Goal: Complete application form

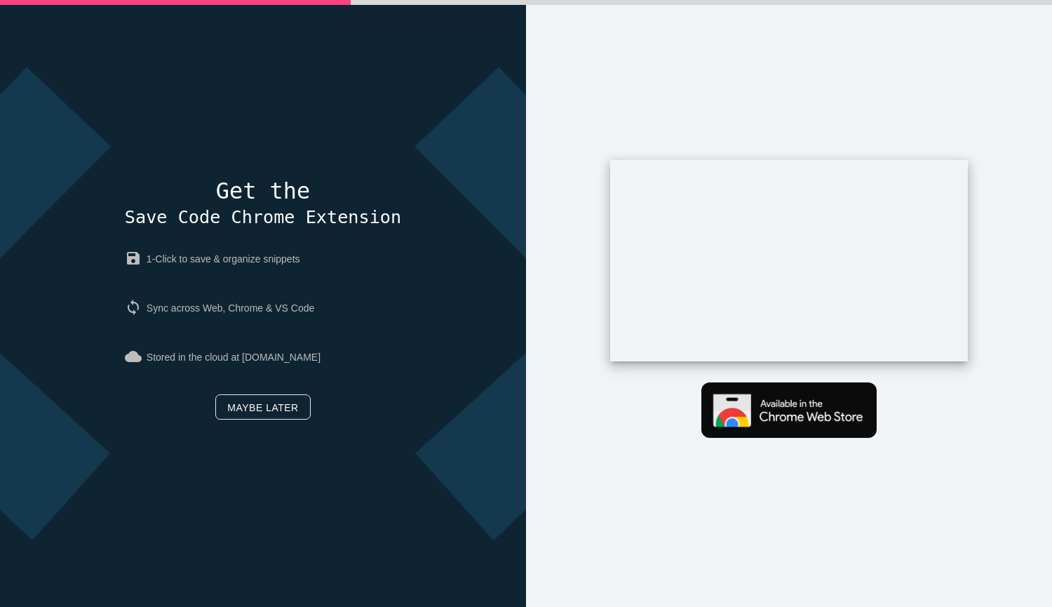
scroll to position [66, 0]
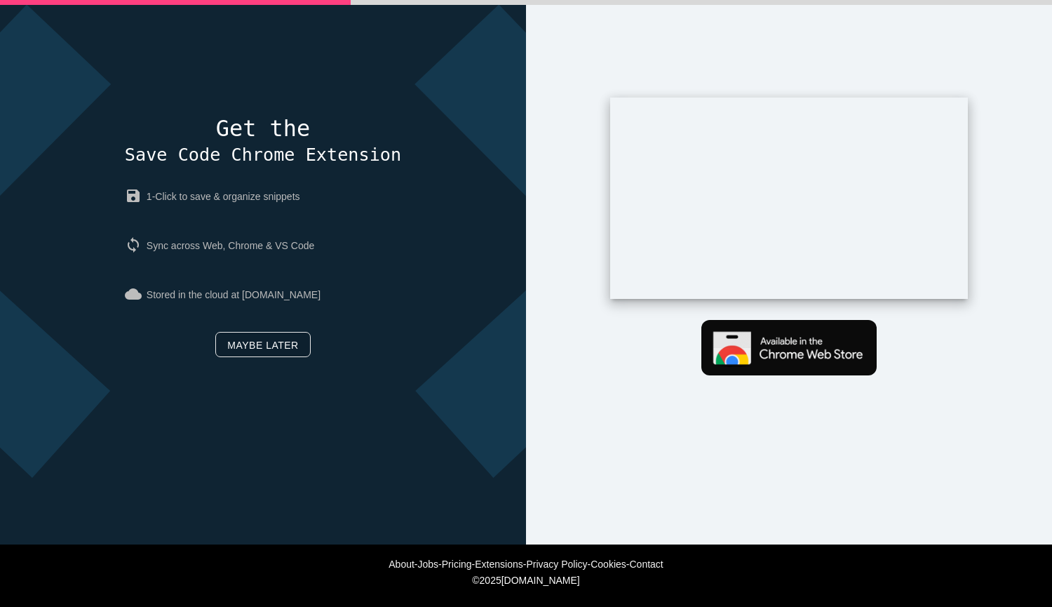
click at [280, 345] on link "Maybe later" at bounding box center [262, 344] width 95 height 25
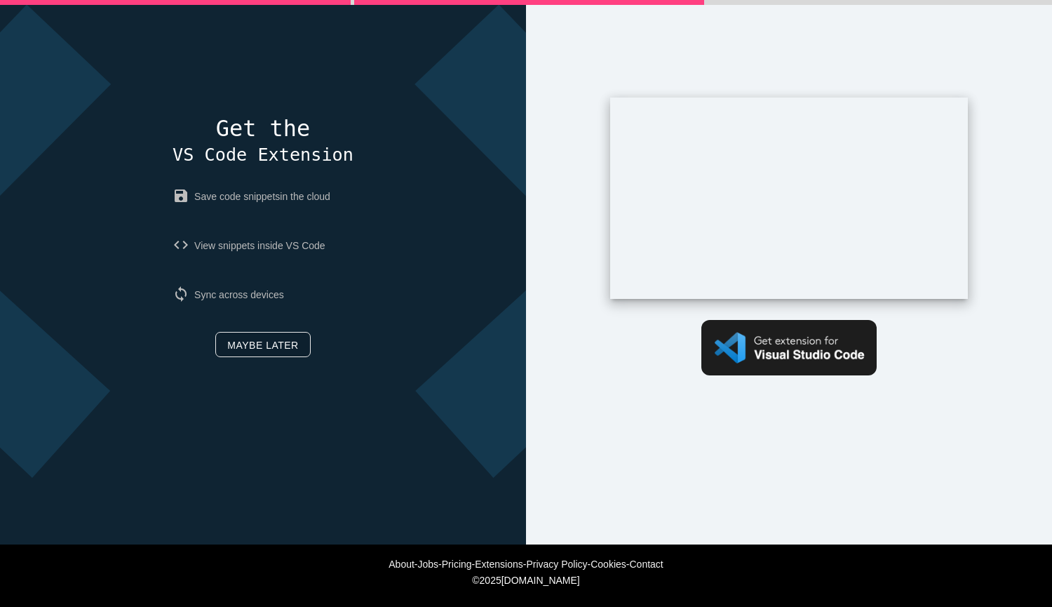
click at [285, 333] on link "Maybe later" at bounding box center [262, 344] width 95 height 25
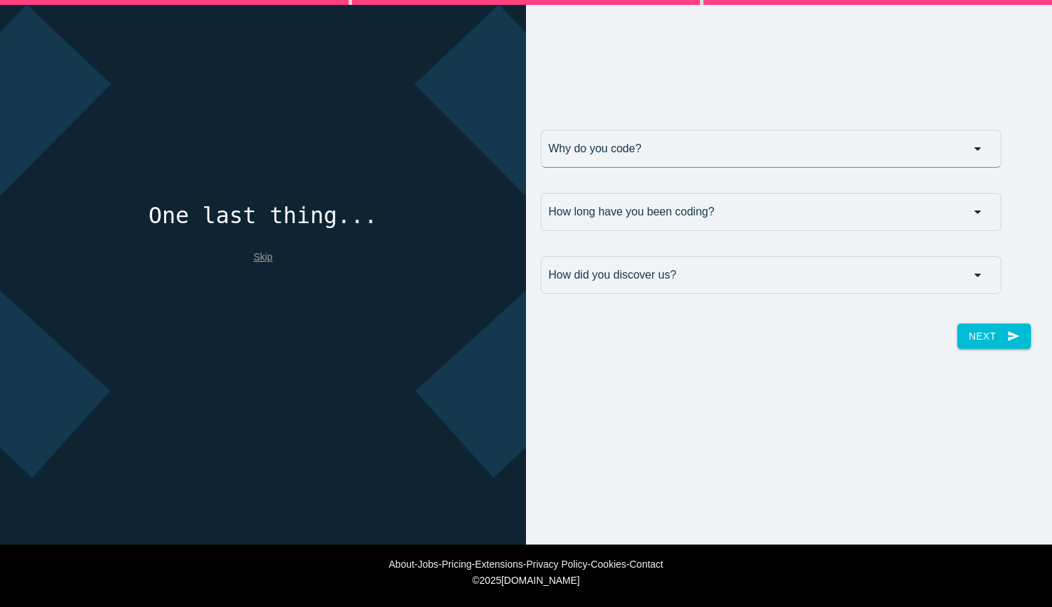
click at [595, 143] on input "Why do you code?" at bounding box center [771, 149] width 461 height 38
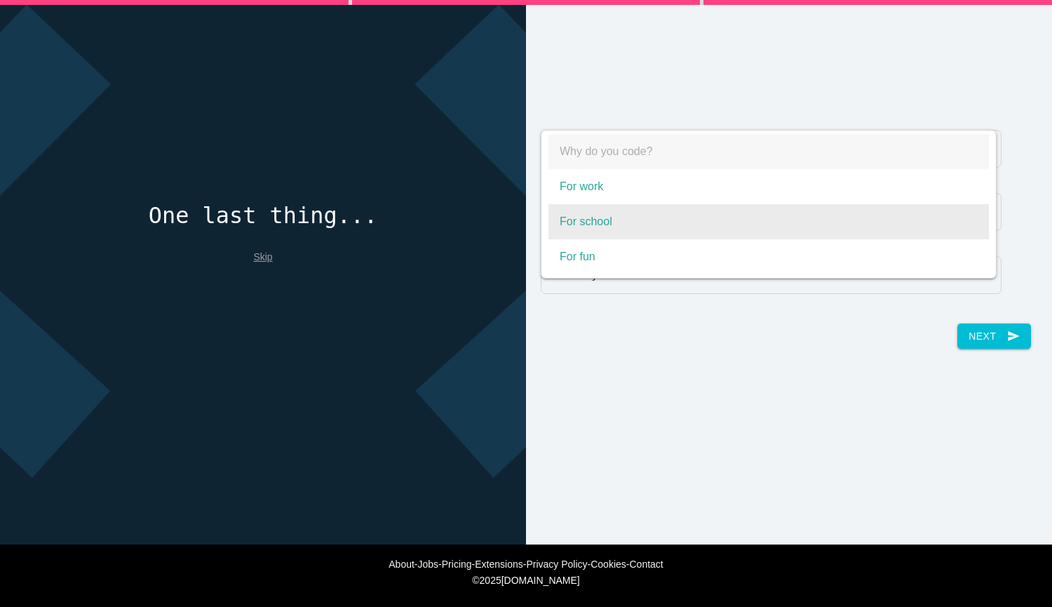
click at [615, 215] on span "For school" at bounding box center [768, 221] width 440 height 35
select select "For school"
type input "For school"
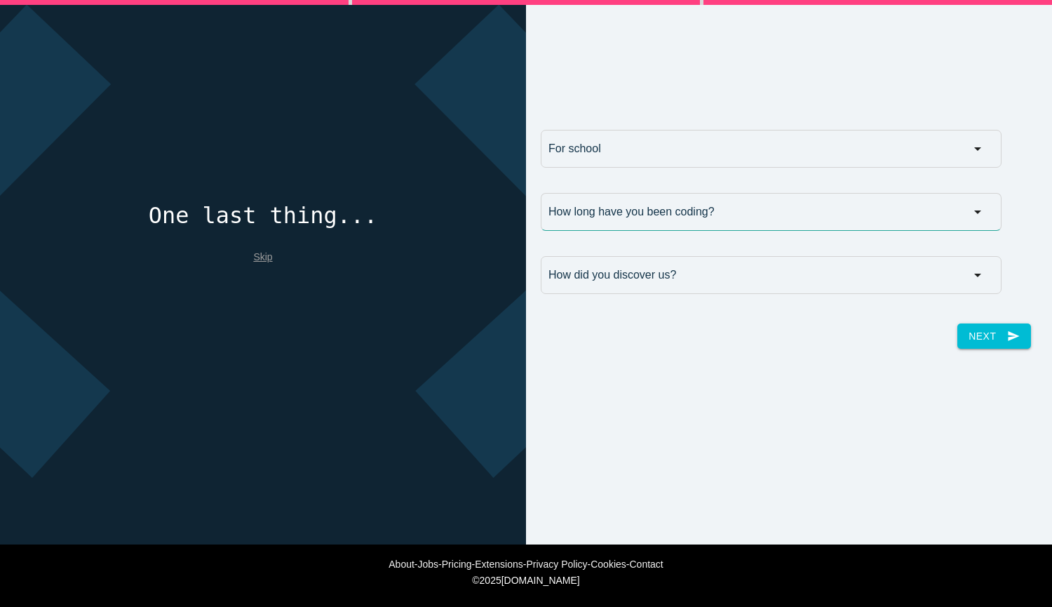
click at [615, 215] on input "How long have you been coding?" at bounding box center [771, 212] width 461 height 38
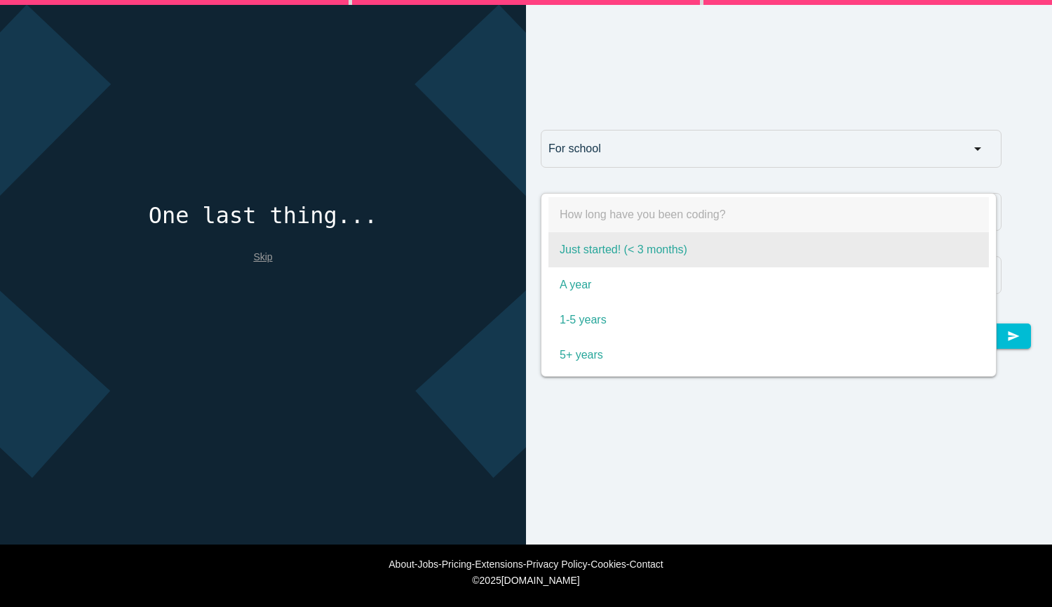
click at [639, 238] on span "Just started! (< 3 months)" at bounding box center [768, 249] width 440 height 35
select select "Just started! (< 3 months)"
type input "Just started! (< 3 months)"
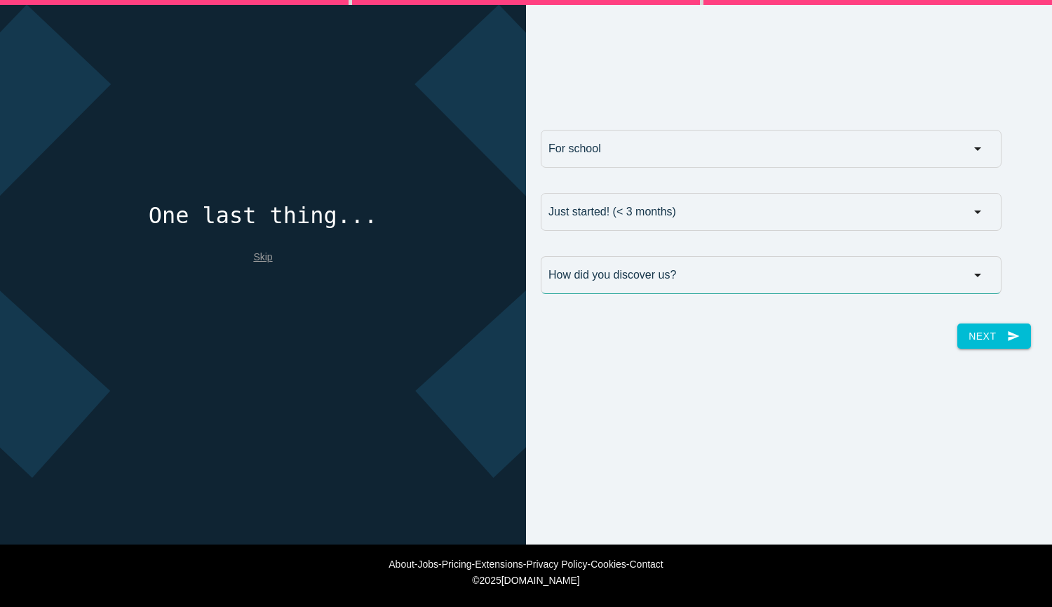
click at [647, 262] on input "How did you discover us?" at bounding box center [771, 275] width 461 height 38
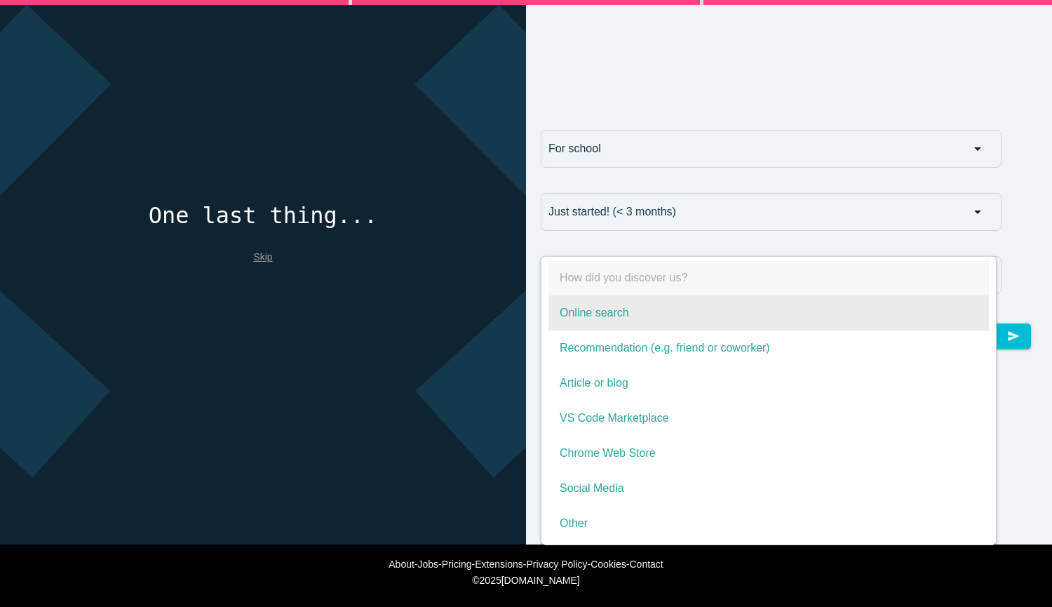
click at [656, 316] on span "Online search" at bounding box center [768, 312] width 440 height 35
select select "Online search"
type input "Online search"
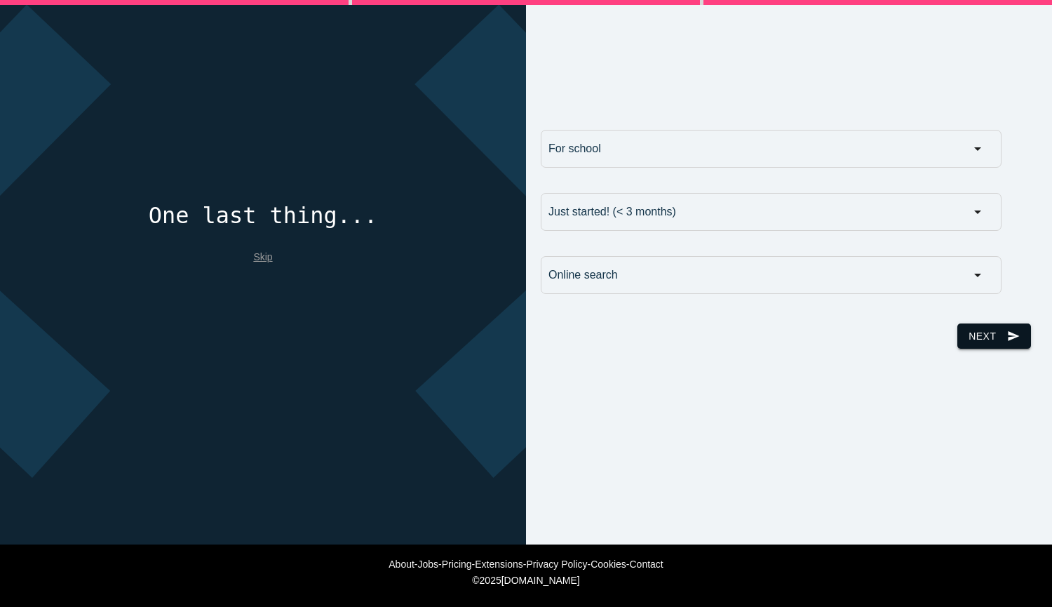
click at [974, 323] on button "Next send" at bounding box center [993, 335] width 73 height 25
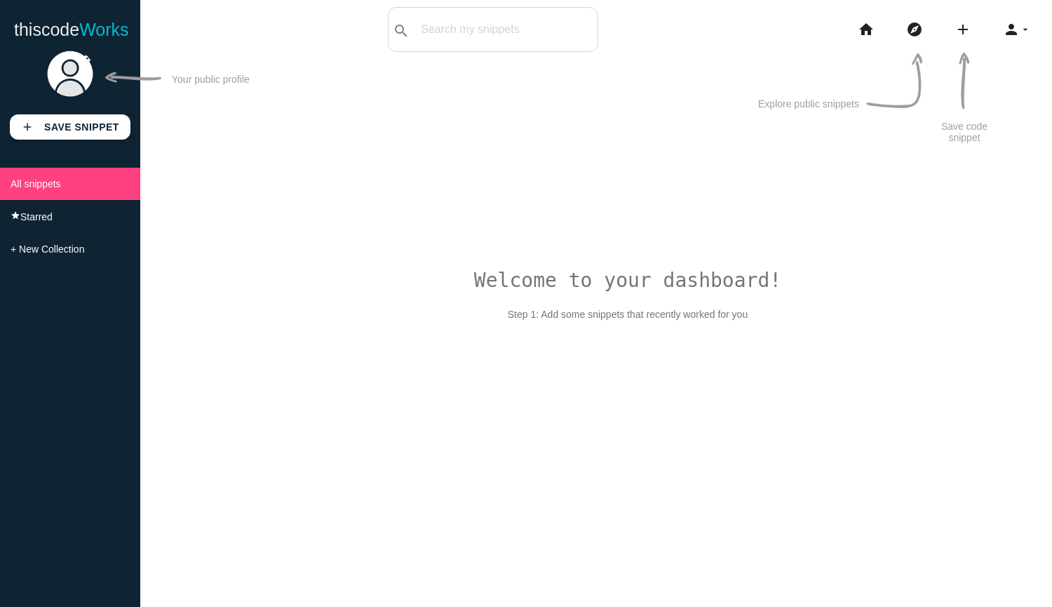
scroll to position [111, 0]
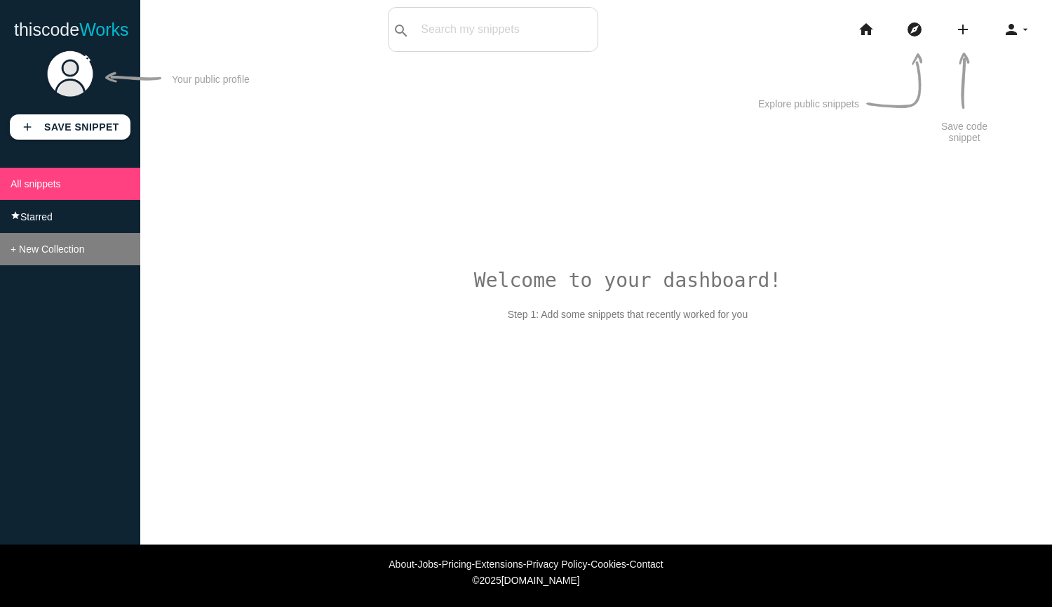
click at [79, 260] on li "+ New Collection" at bounding box center [70, 249] width 140 height 32
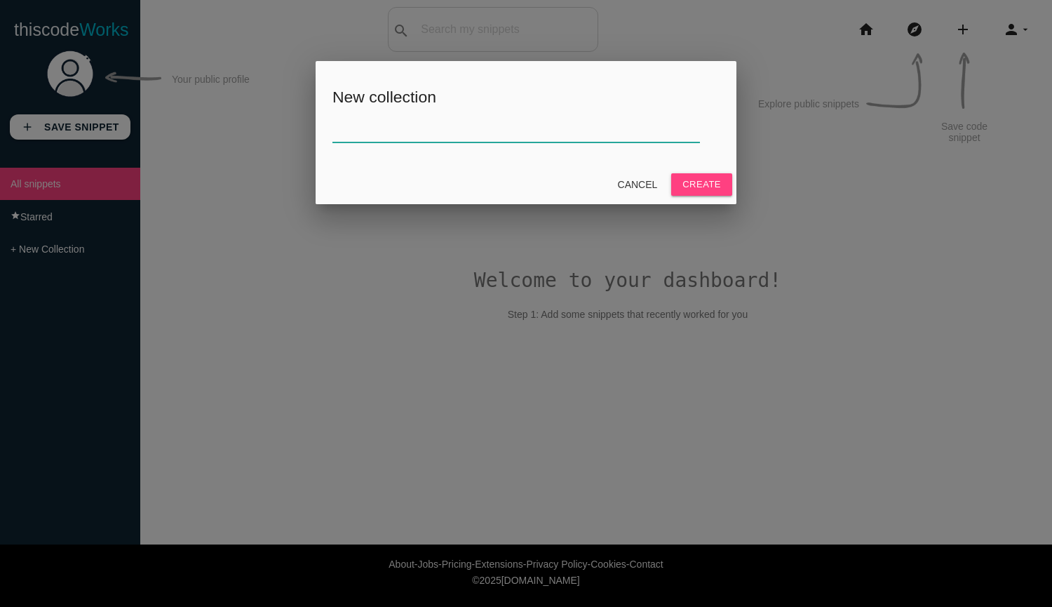
click at [631, 129] on input "text" at bounding box center [515, 127] width 367 height 30
